Goal: Task Accomplishment & Management: Manage account settings

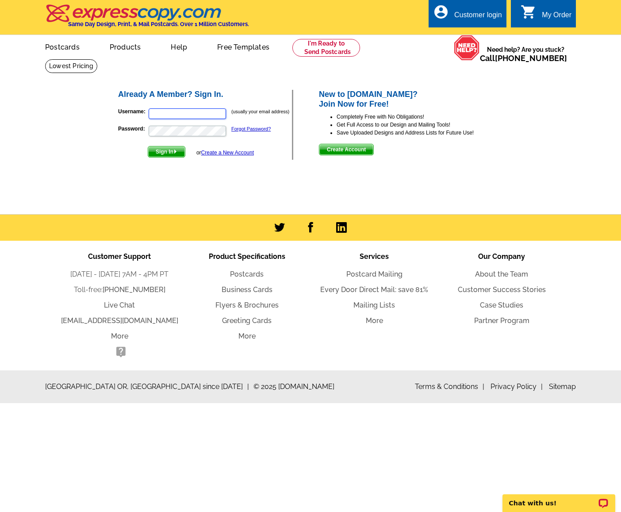
click at [184, 119] on input "Username:" at bounding box center [187, 113] width 77 height 11
click at [64, 175] on main "Already A Member? Sign In. Username: (usually your email address) Password: For…" at bounding box center [310, 136] width 621 height 155
click at [158, 115] on input "Username:" at bounding box center [187, 113] width 77 height 11
click at [204, 118] on input "sherry_realestate" at bounding box center [187, 113] width 77 height 11
type input "[EMAIL_ADDRESS][DOMAIN_NAME]"
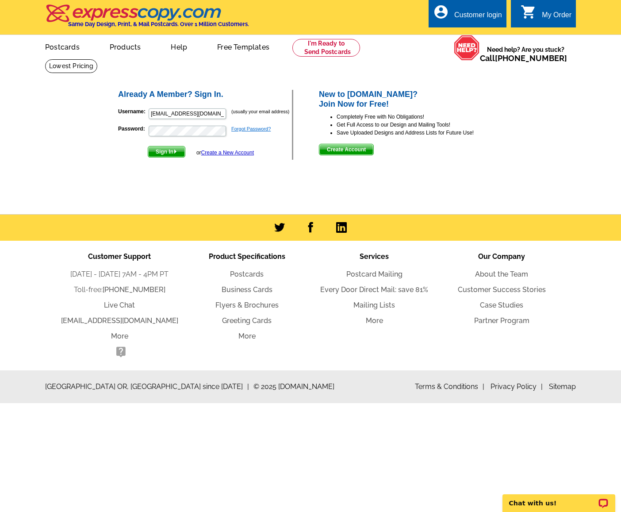
click at [257, 130] on link "Forgot Password?" at bounding box center [250, 128] width 39 height 5
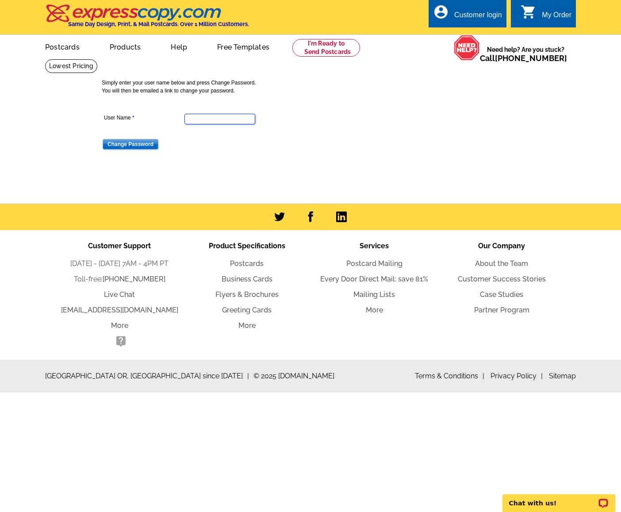
click at [206, 122] on input "User Name" at bounding box center [219, 119] width 71 height 11
type input "[EMAIL_ADDRESS][DOMAIN_NAME]"
click at [103, 139] on input "Change Password" at bounding box center [131, 144] width 56 height 11
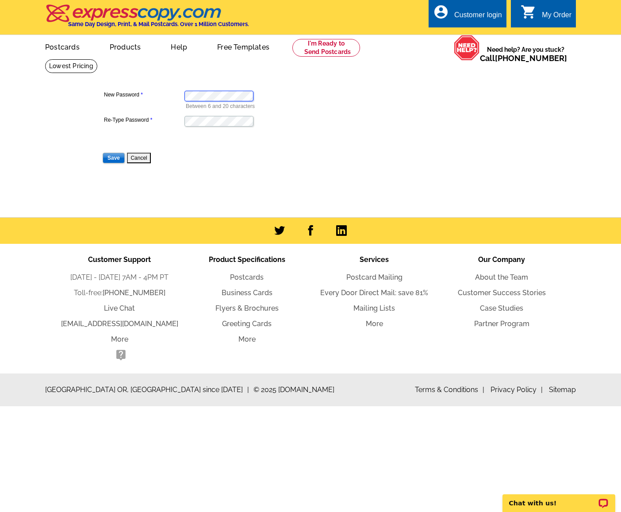
click at [161, 97] on dl "New Password Between 6 and 20 characters Re-Type Password Save Cancel" at bounding box center [219, 120] width 235 height 87
click at [115, 157] on input "Save" at bounding box center [114, 158] width 22 height 11
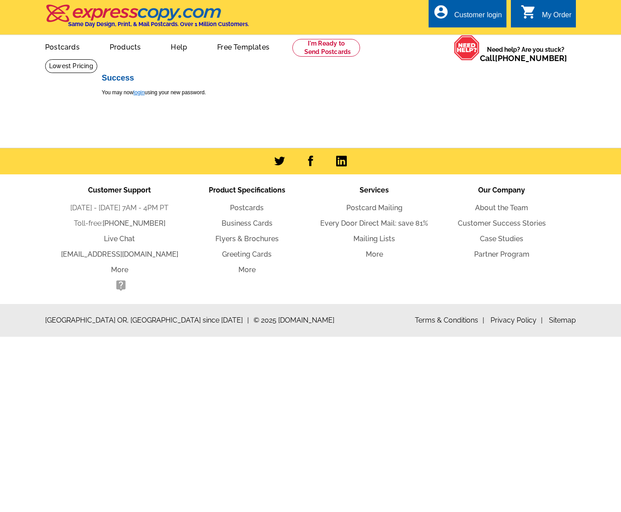
click at [142, 93] on link "login" at bounding box center [139, 92] width 11 height 6
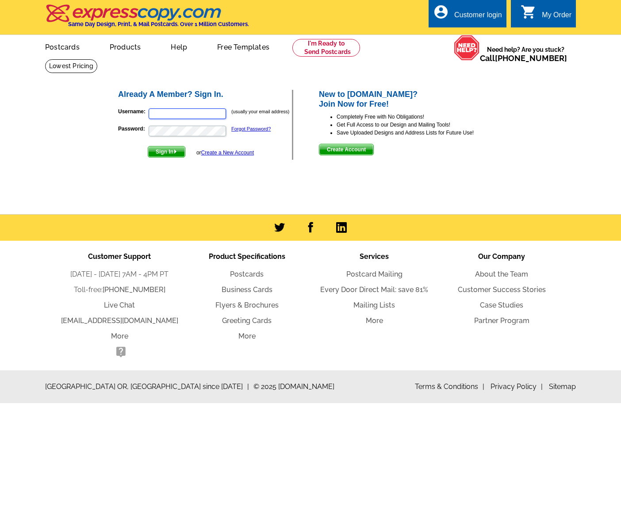
type input "[EMAIL_ADDRESS][DOMAIN_NAME]"
click at [177, 153] on img "submit" at bounding box center [175, 151] width 4 height 4
